Goal: Task Accomplishment & Management: Use online tool/utility

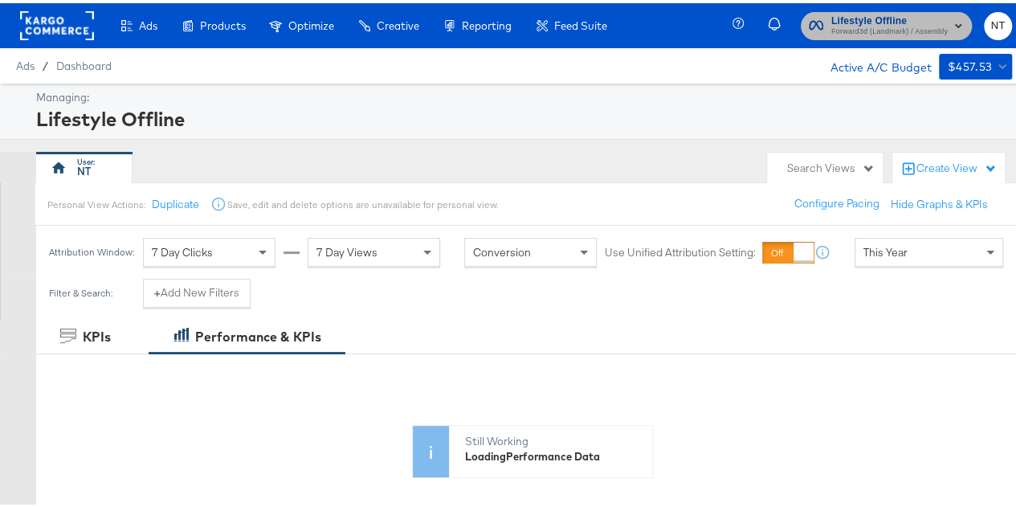
click at [886, 23] on span "Forward3d (Landmark) / Assembly" at bounding box center [889, 28] width 116 height 13
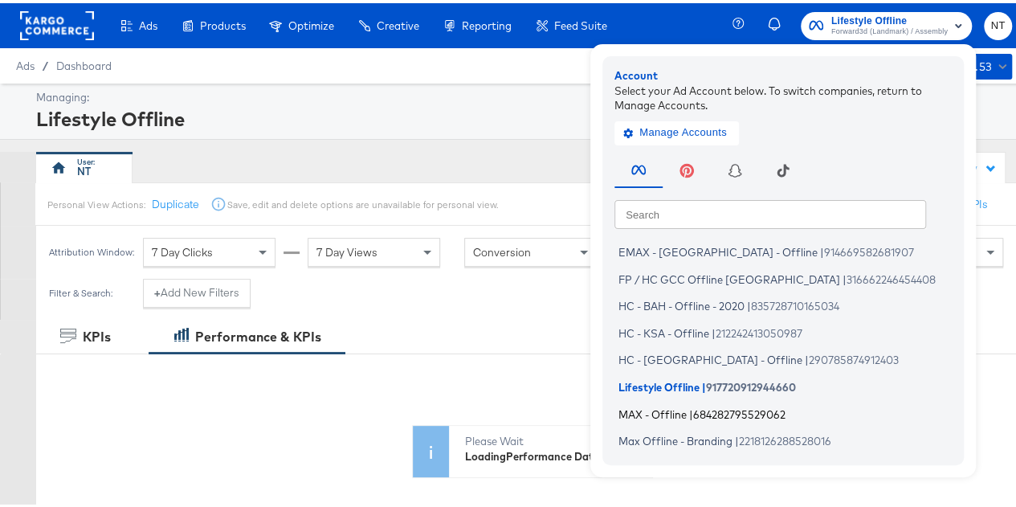
click at [670, 412] on span "MAX - Offline" at bounding box center [652, 410] width 68 height 13
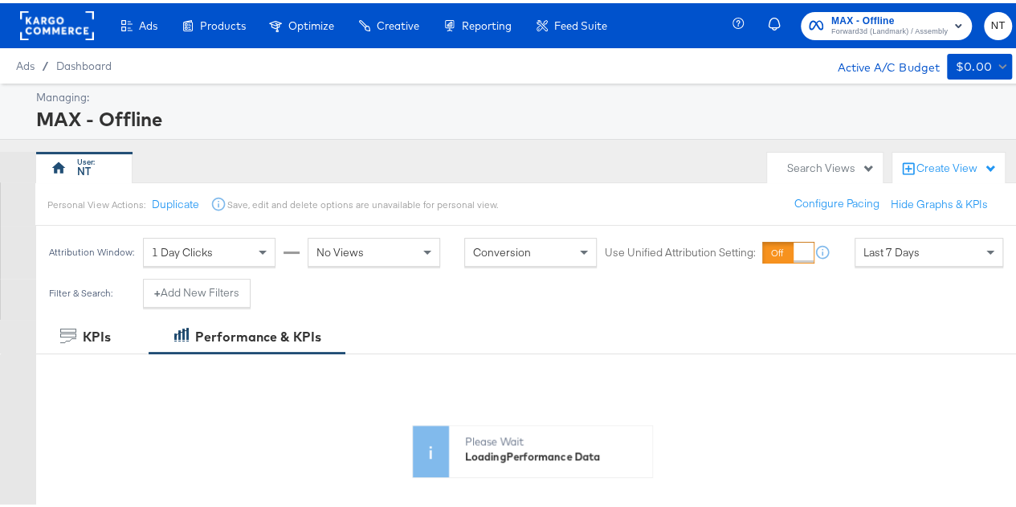
click at [907, 26] on span "Forward3d (Landmark) / Assembly" at bounding box center [889, 28] width 116 height 13
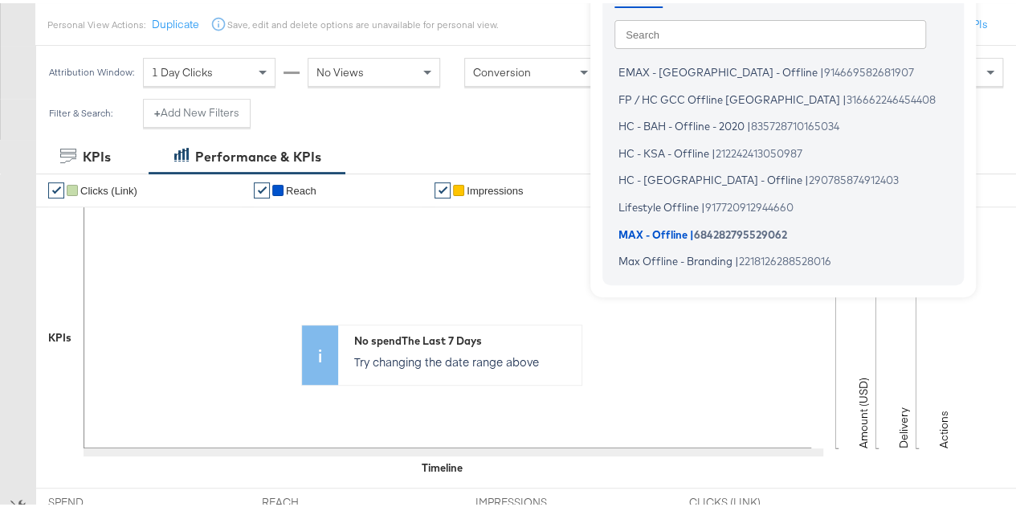
scroll to position [401, 0]
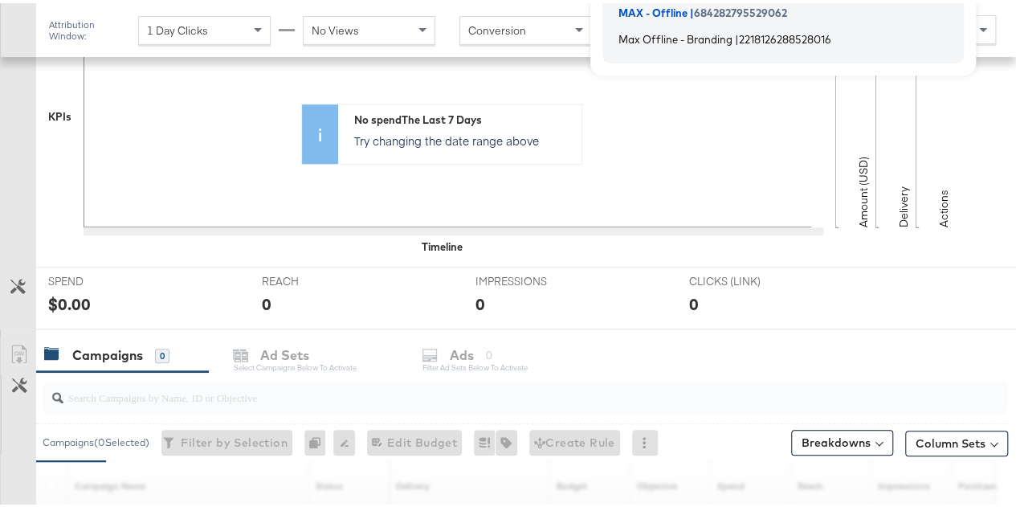
click at [707, 33] on span "Max Offline - Branding" at bounding box center [675, 36] width 114 height 13
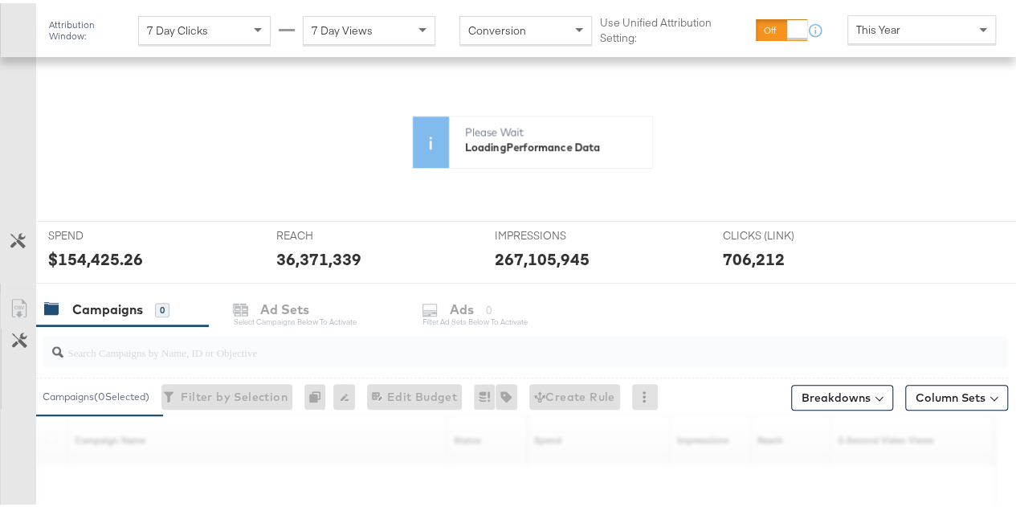
scroll to position [321, 0]
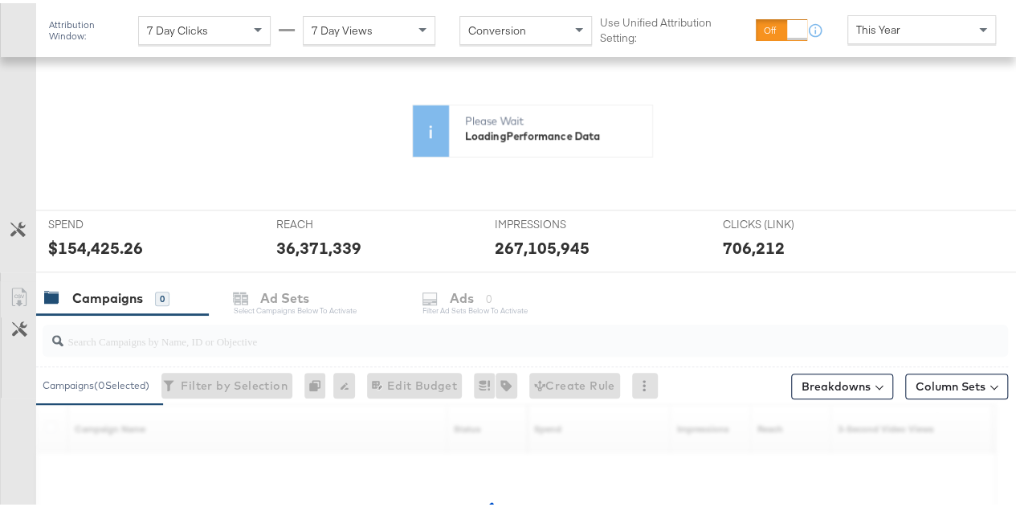
click at [226, 340] on input "search" at bounding box center [493, 331] width 860 height 31
paste input "aug-2025-branding"
type input "aug-2025-branding"
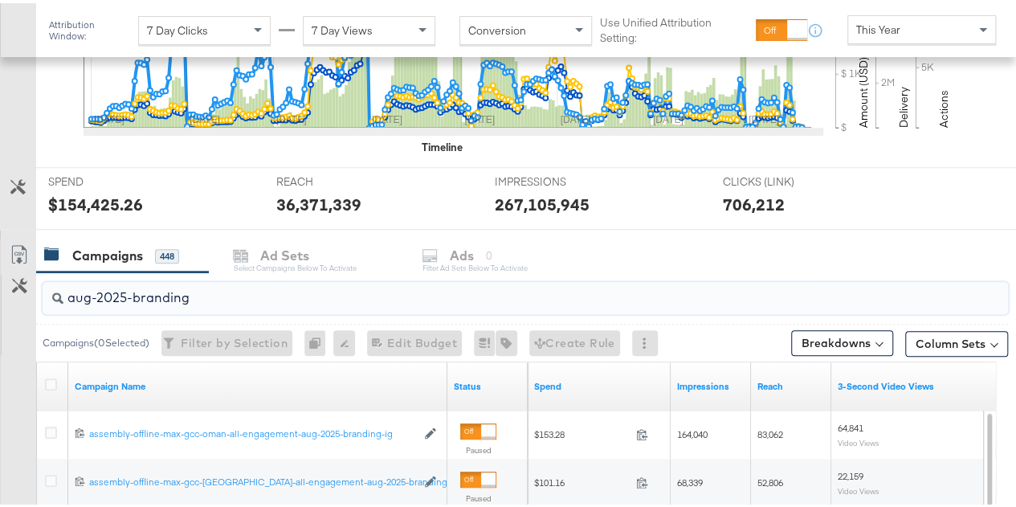
scroll to position [562, 0]
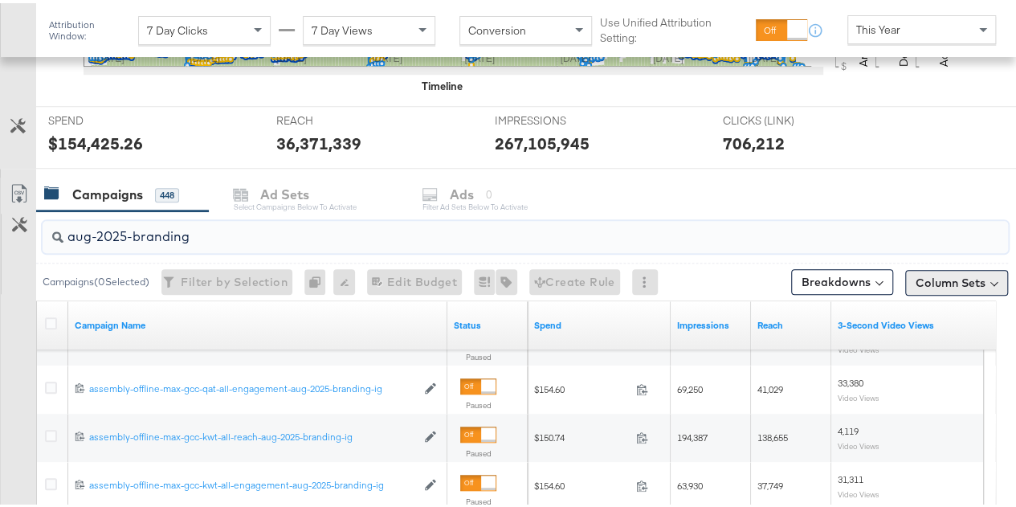
click at [932, 269] on button "Column Sets" at bounding box center [956, 280] width 103 height 26
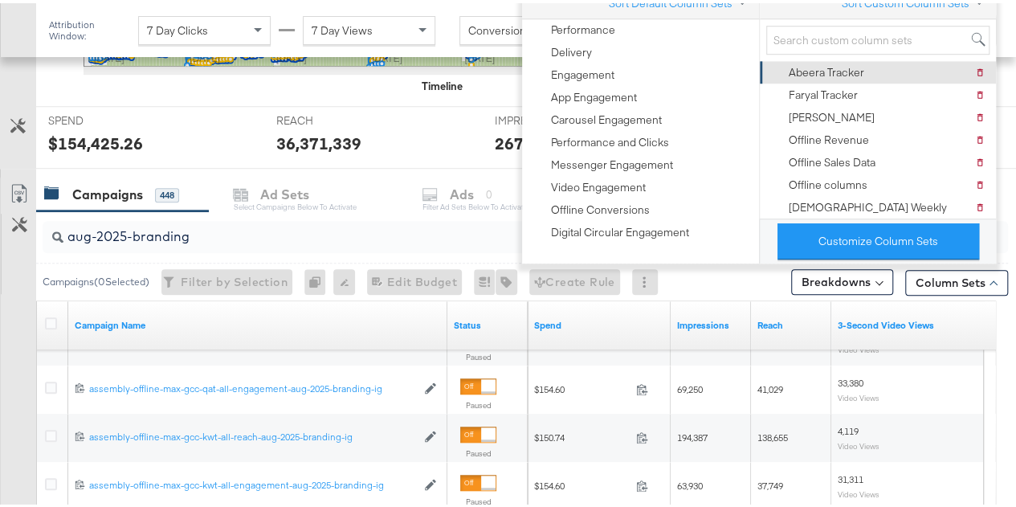
click at [859, 75] on div "Abeera Tracker" at bounding box center [825, 69] width 75 height 15
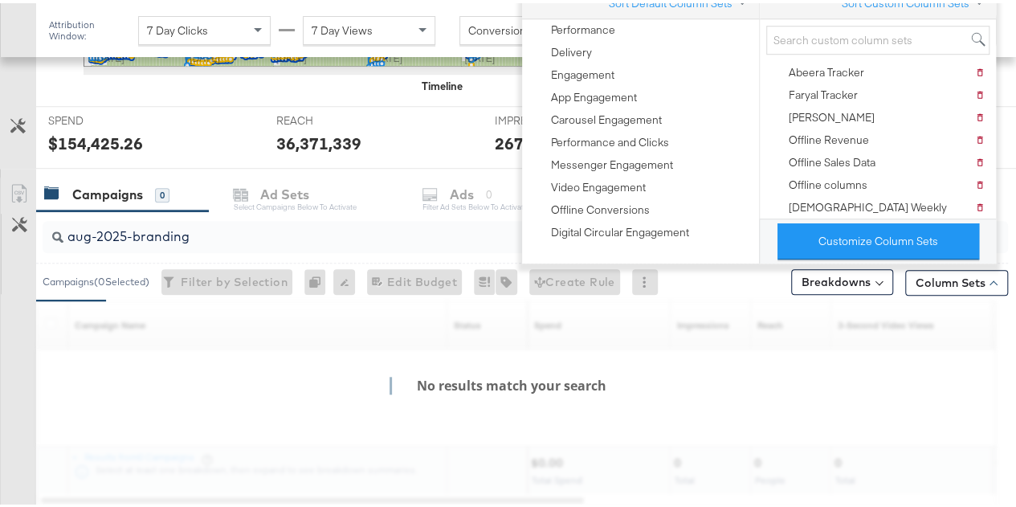
click at [15, 341] on div "Customize KPIs Export as CSV" at bounding box center [18, 338] width 36 height 329
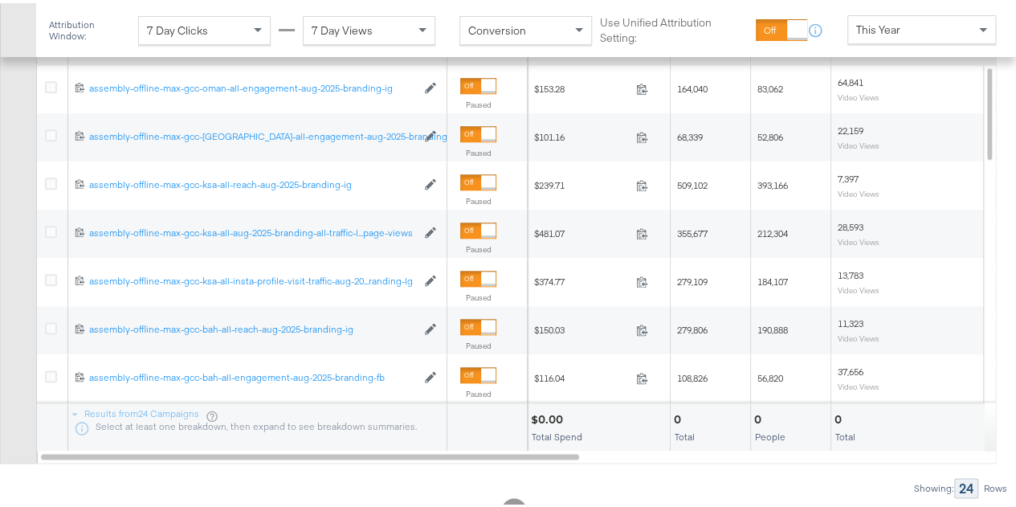
scroll to position [821, 0]
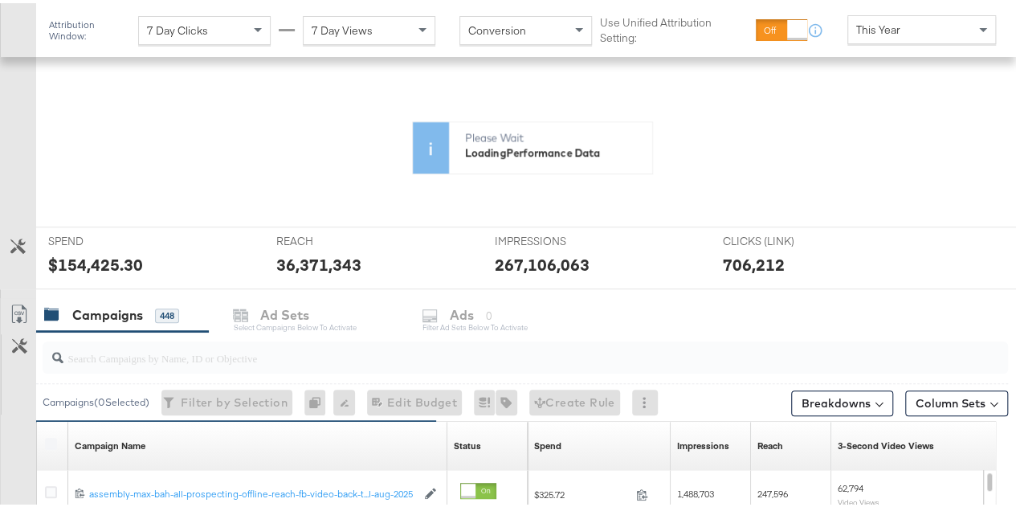
scroll to position [444, 0]
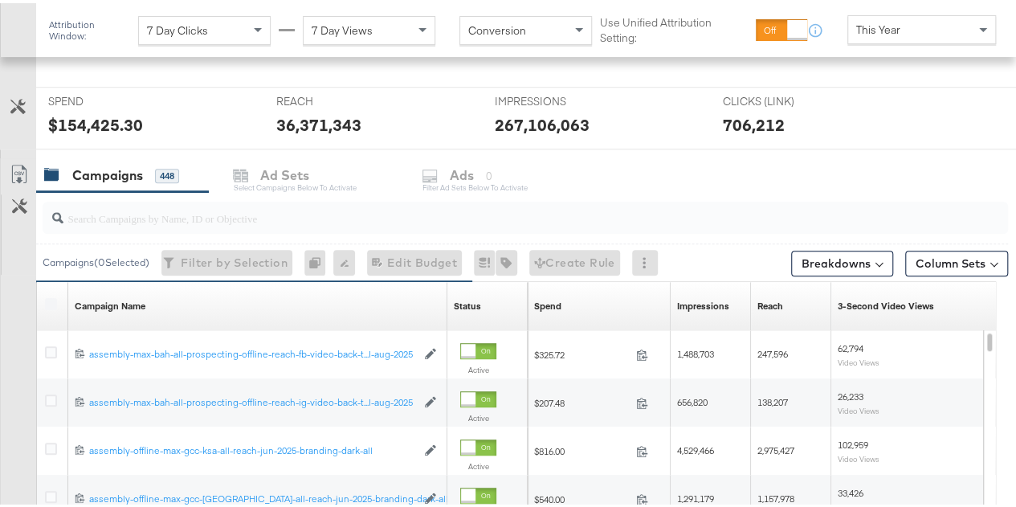
click at [218, 210] on input "search" at bounding box center [493, 208] width 860 height 31
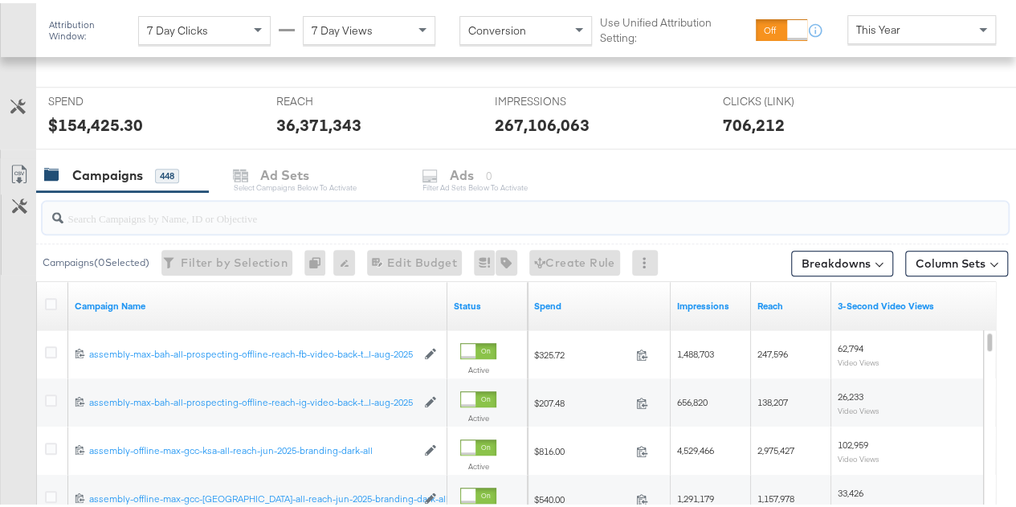
paste input "aug-2025-branding"
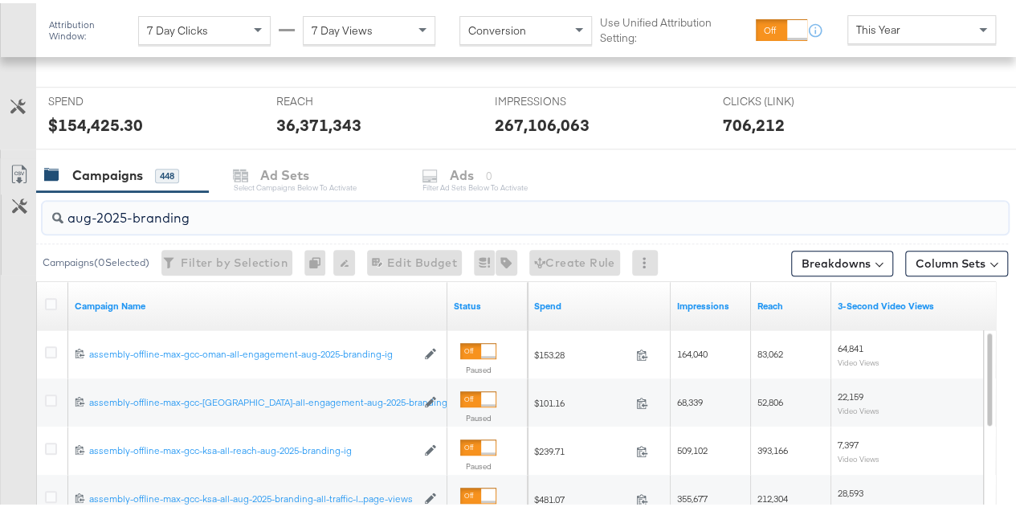
type input "aug-2025-branding"
click at [19, 296] on div "Customize KPIs Export as CSV" at bounding box center [18, 440] width 36 height 570
click at [869, 259] on button "Breakdowns" at bounding box center [842, 260] width 102 height 26
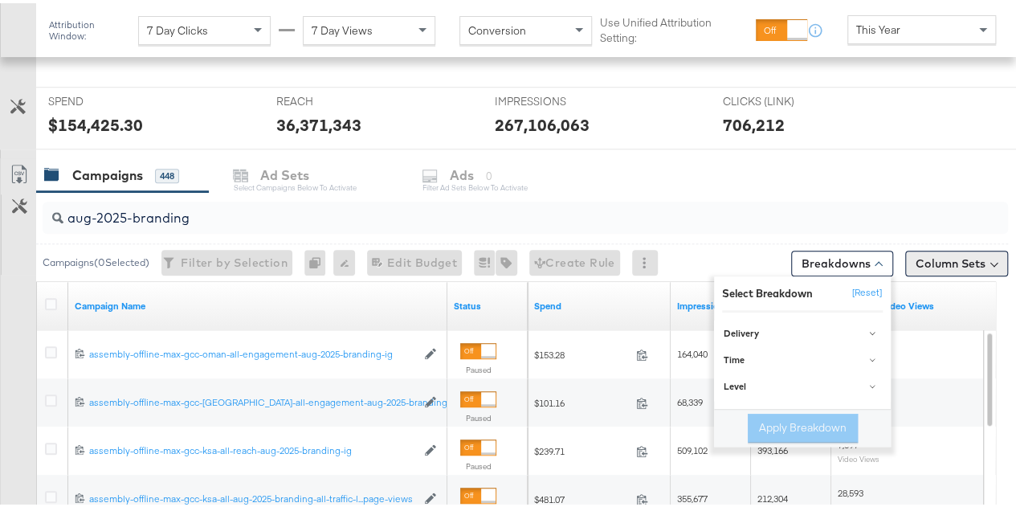
click at [923, 254] on button "Column Sets" at bounding box center [956, 260] width 103 height 26
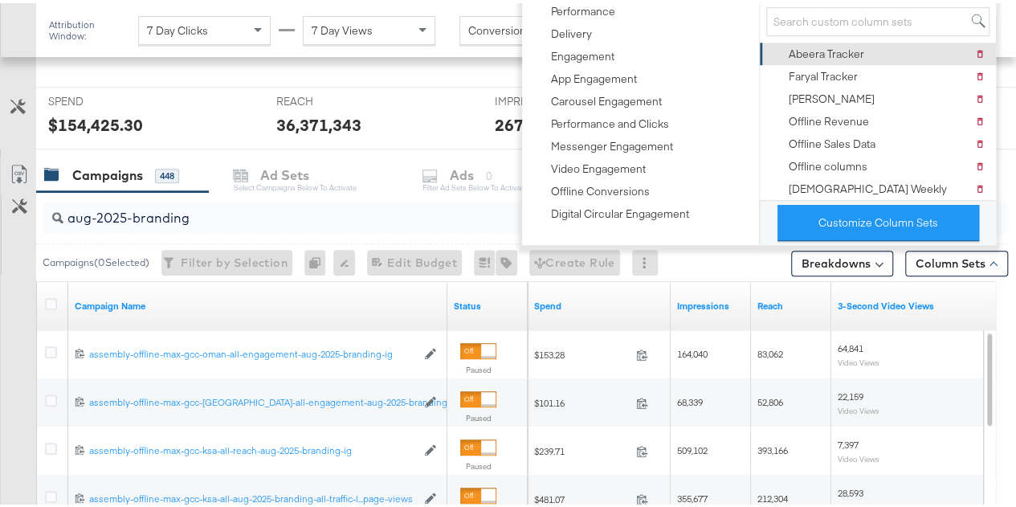
click at [853, 54] on div "Abeera Tracker" at bounding box center [825, 50] width 75 height 15
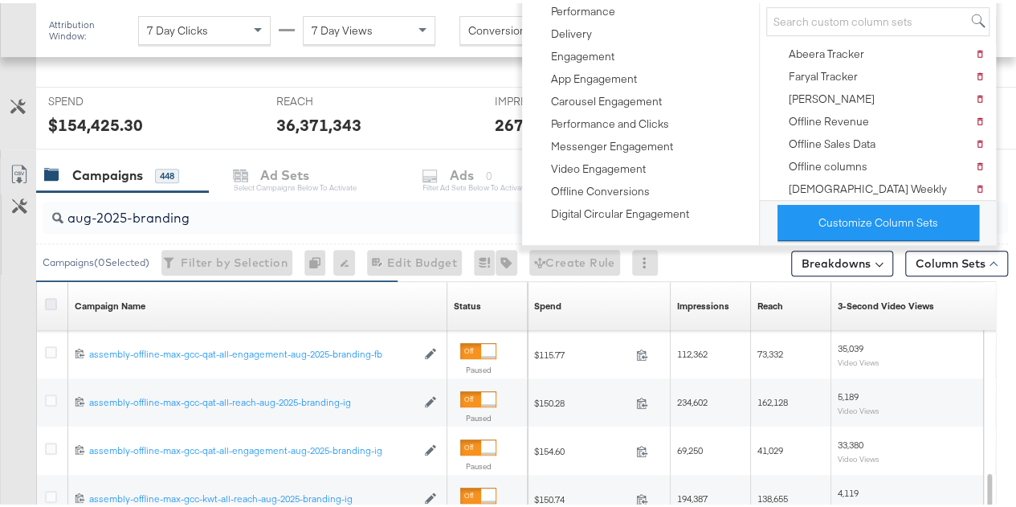
click at [51, 301] on icon at bounding box center [51, 301] width 12 height 12
click at [0, 0] on input "checkbox" at bounding box center [0, 0] width 0 height 0
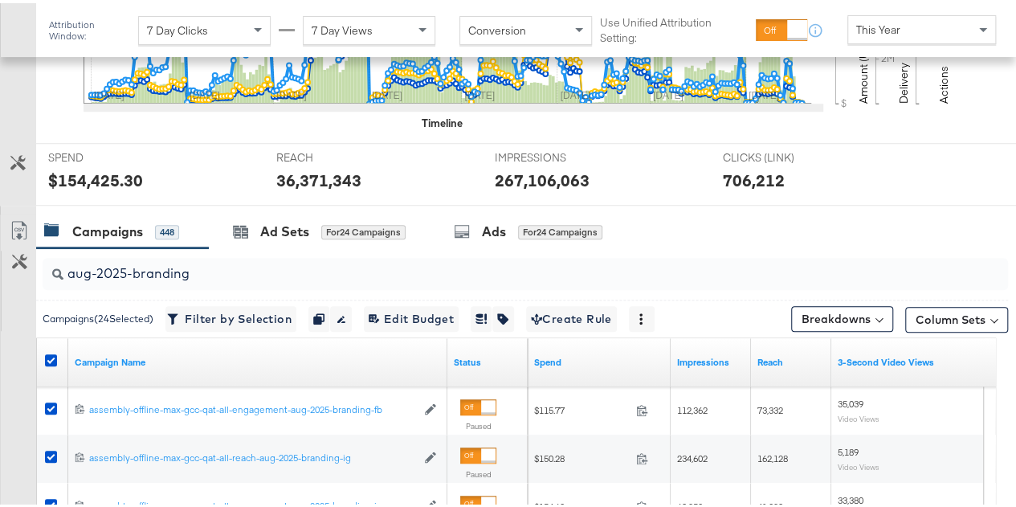
scroll to position [524, 0]
click at [18, 227] on icon at bounding box center [19, 227] width 19 height 19
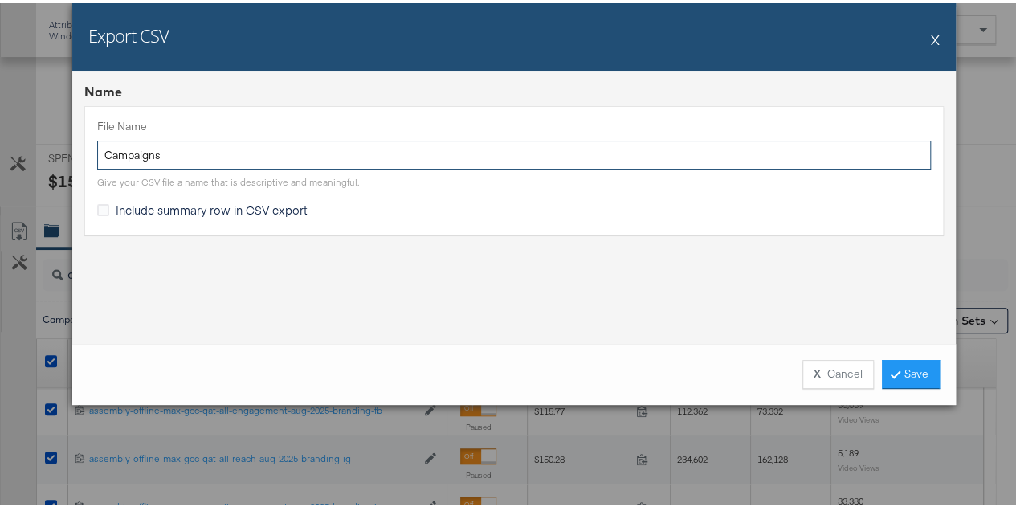
click at [181, 152] on input "Campaigns" at bounding box center [513, 152] width 833 height 30
paste input "aug-2025-branding"
type input "aug-2025-branding"
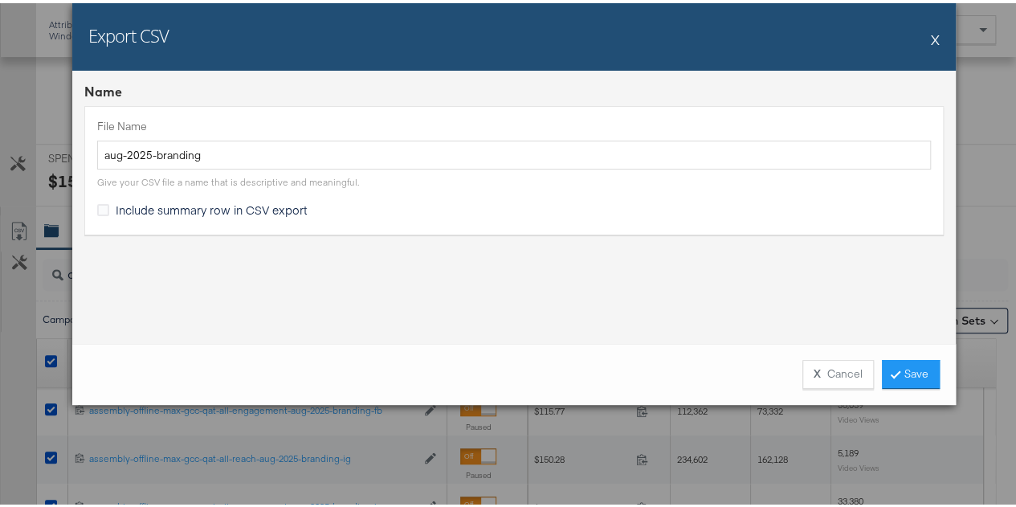
click at [411, 271] on div "Name File Name aug-2025-branding Give your CSV file a name that is descriptive …" at bounding box center [513, 203] width 883 height 273
click at [901, 365] on link "Save" at bounding box center [911, 370] width 58 height 29
